Goal: Navigation & Orientation: Find specific page/section

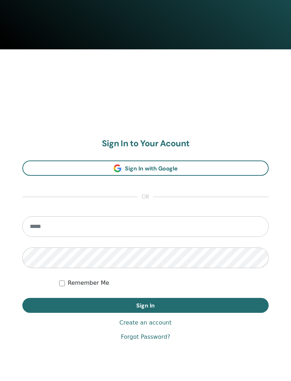
scroll to position [318, 0]
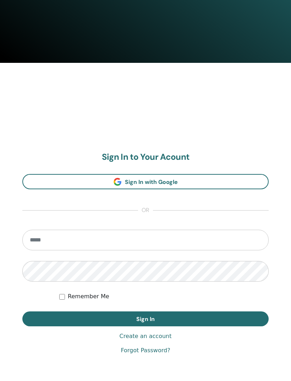
click at [50, 244] on input "email" at bounding box center [145, 240] width 246 height 21
click at [47, 242] on input "email" at bounding box center [145, 240] width 246 height 21
type input "**********"
click at [76, 317] on button "Sign In" at bounding box center [145, 318] width 246 height 15
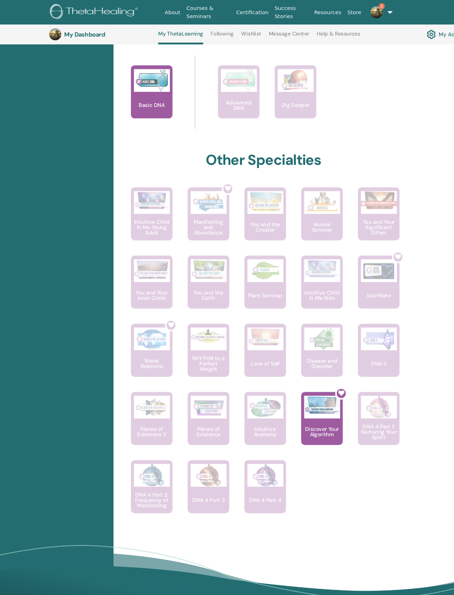
scroll to position [301, 0]
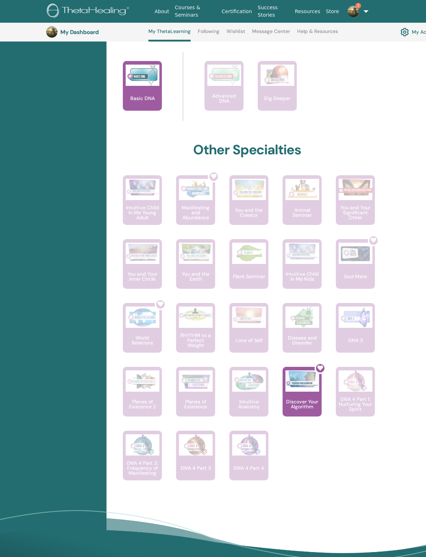
click at [90, 296] on div "Certifications Upcoming Seminars Completed Seminars My Documents" at bounding box center [53, 188] width 106 height 785
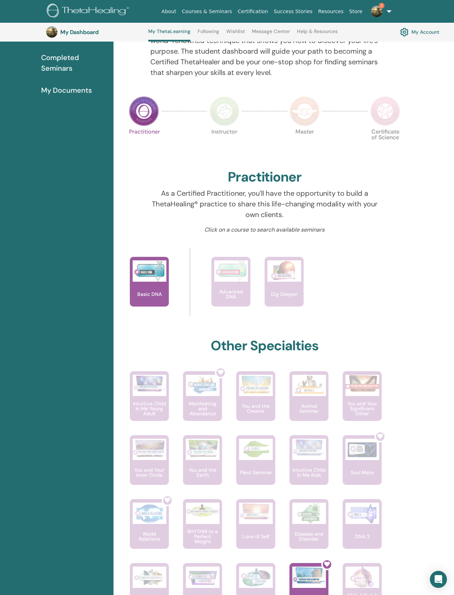
scroll to position [0, 0]
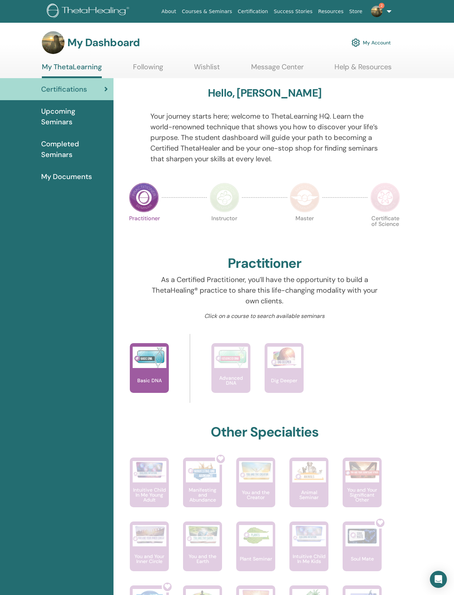
click at [58, 119] on span "Upcoming Seminars" at bounding box center [74, 116] width 67 height 21
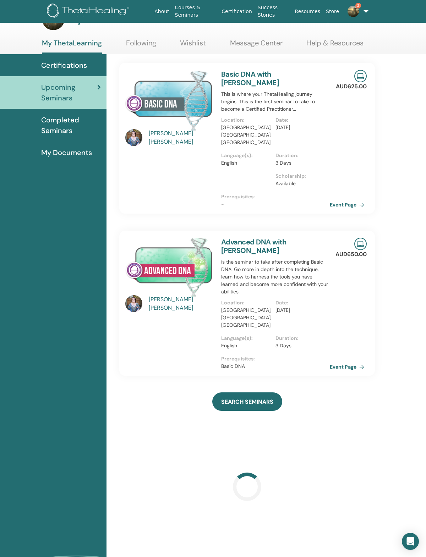
scroll to position [1, 0]
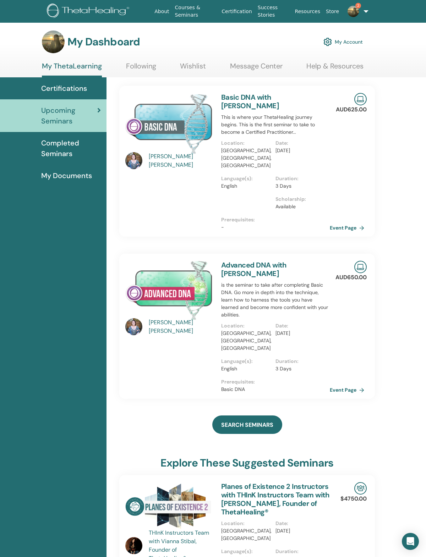
click at [157, 318] on div "Kristen Cooper" at bounding box center [182, 326] width 66 height 17
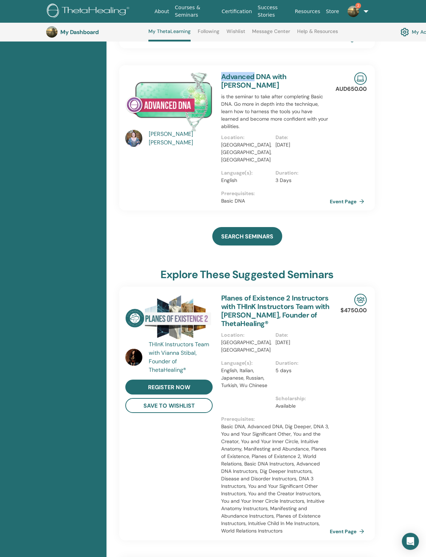
scroll to position [211, 0]
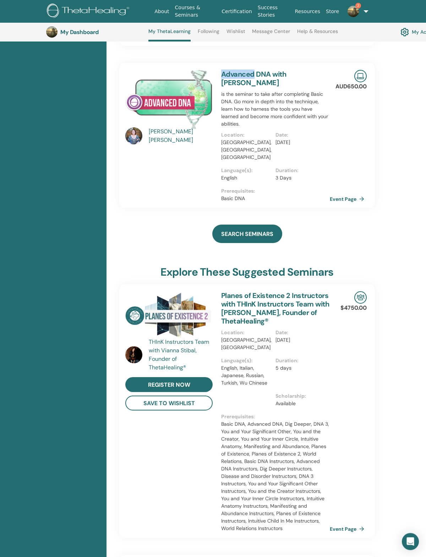
click at [66, 432] on div "Certifications Upcoming Seminars Completed Seminars My Documents" at bounding box center [53, 479] width 106 height 1186
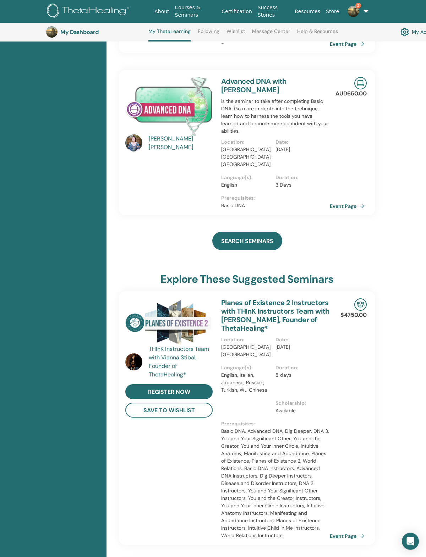
scroll to position [0, 0]
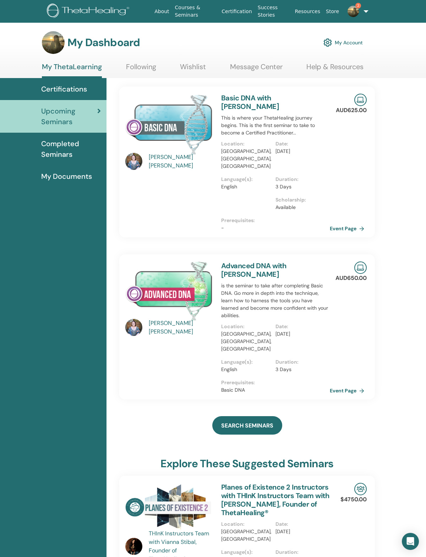
click at [52, 148] on span "Completed Seminars" at bounding box center [71, 148] width 60 height 21
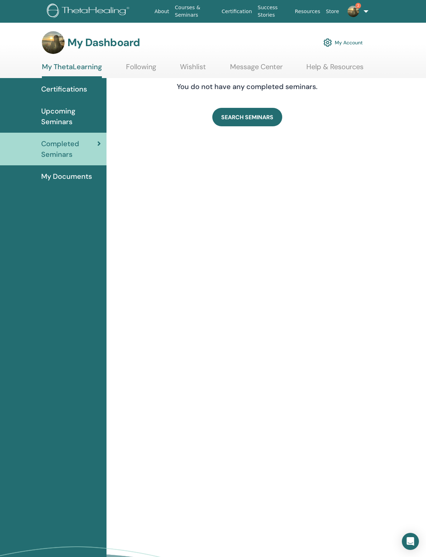
click at [56, 187] on link "My Documents" at bounding box center [53, 176] width 106 height 22
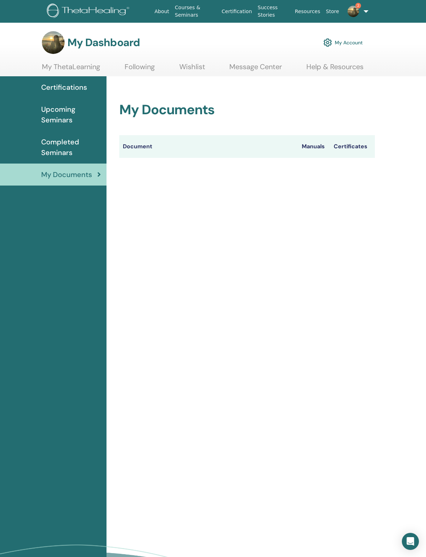
click at [131, 64] on link "Following" at bounding box center [140, 69] width 30 height 14
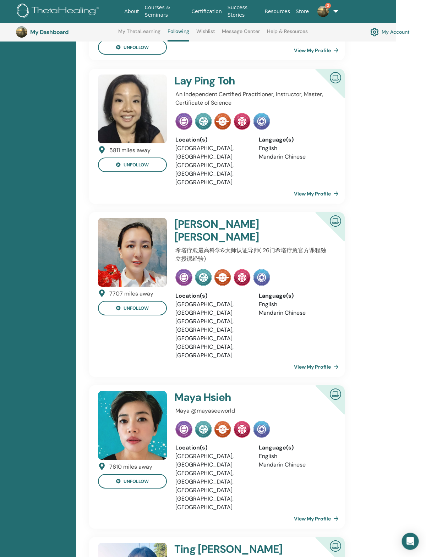
scroll to position [449, 30]
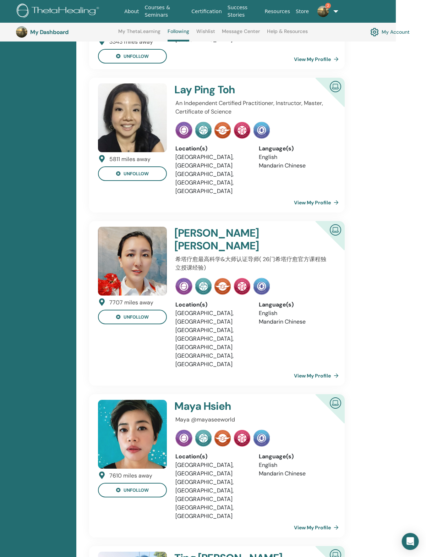
click at [204, 30] on link "Wishlist" at bounding box center [205, 33] width 19 height 11
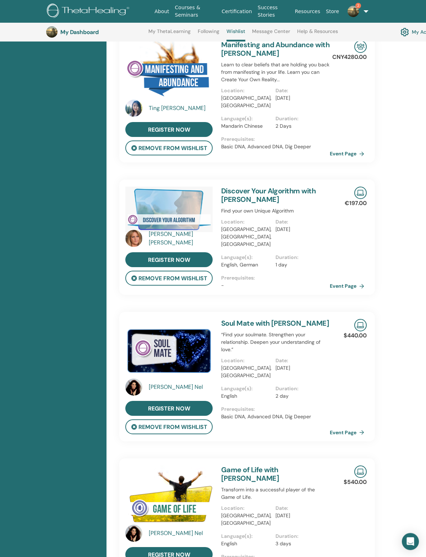
scroll to position [196, 0]
